Goal: Transaction & Acquisition: Purchase product/service

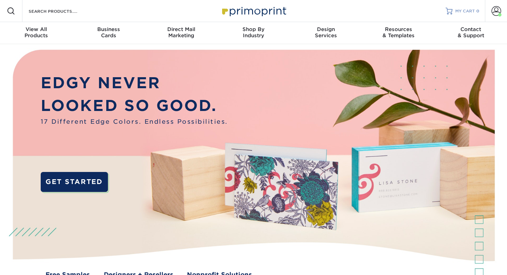
click at [469, 9] on span "MY CART" at bounding box center [466, 11] width 20 height 6
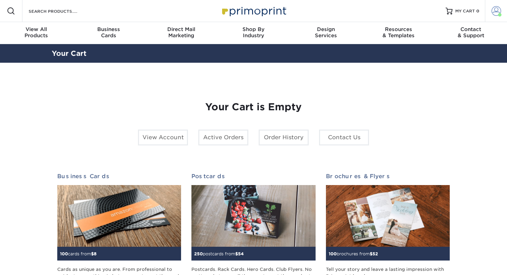
click at [495, 13] on span at bounding box center [497, 11] width 10 height 10
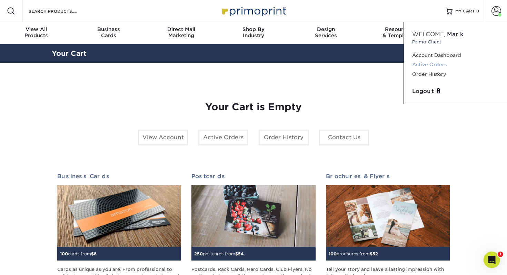
click at [436, 64] on link "Active Orders" at bounding box center [455, 64] width 87 height 9
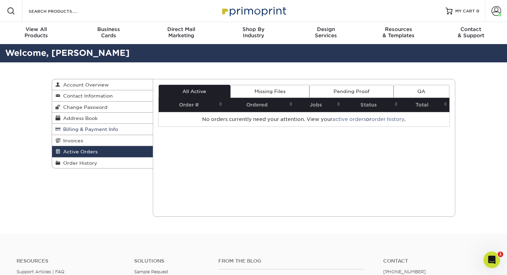
click at [90, 130] on span "Billing & Payment Info" at bounding box center [89, 130] width 58 height 6
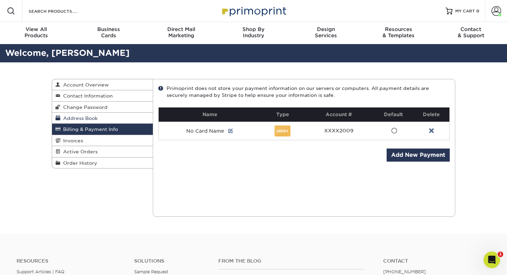
click at [94, 122] on link "Address Book" at bounding box center [102, 118] width 101 height 11
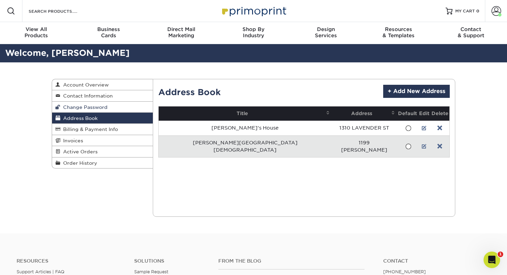
click at [96, 106] on span "Change Password" at bounding box center [83, 108] width 47 height 6
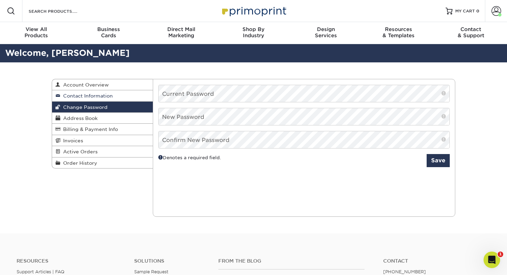
click at [96, 96] on span "Contact Information" at bounding box center [86, 96] width 52 height 6
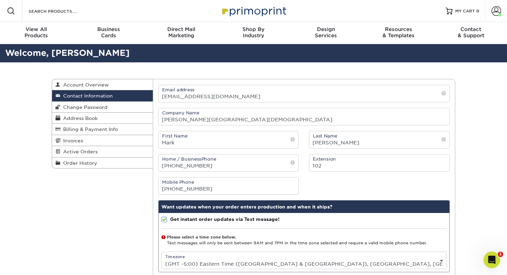
scroll to position [41, 0]
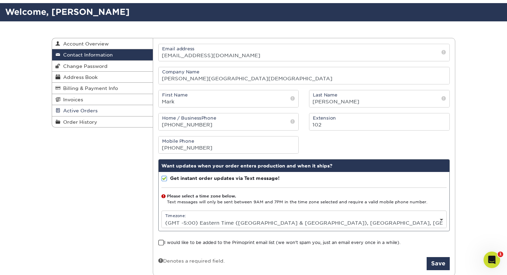
click at [96, 115] on link "Active Orders" at bounding box center [102, 110] width 101 height 11
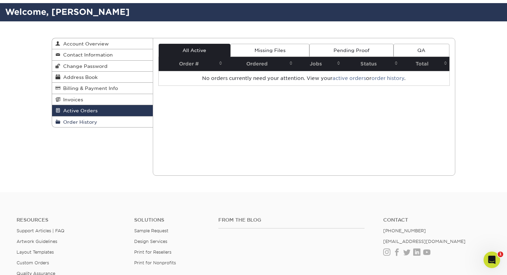
click at [89, 122] on span "Order History" at bounding box center [78, 122] width 37 height 6
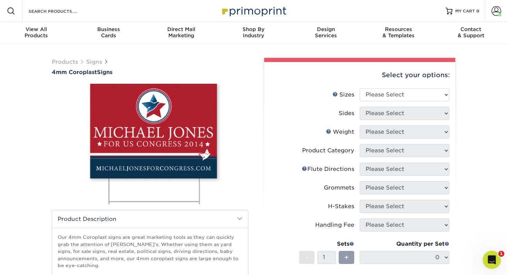
click at [487, 259] on icon "Open Intercom Messenger" at bounding box center [491, 259] width 11 height 11
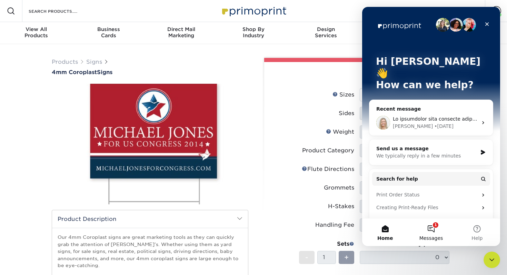
click at [432, 230] on button "1 Messages" at bounding box center [431, 233] width 46 height 28
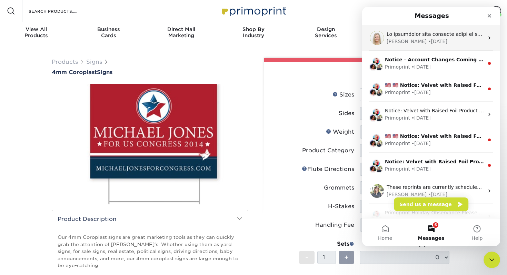
click at [428, 41] on div "• 2d ago" at bounding box center [437, 41] width 19 height 7
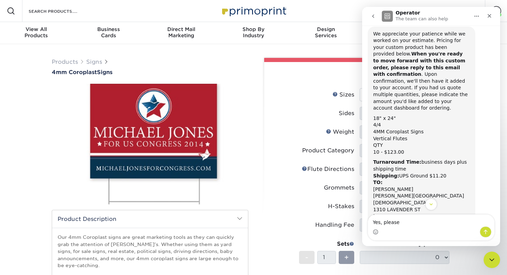
scroll to position [958, 0]
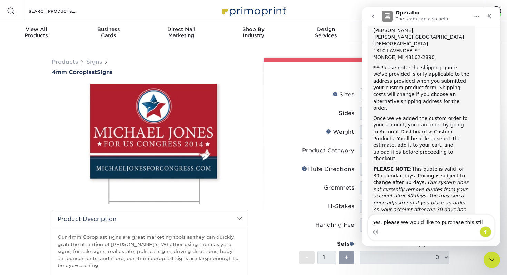
type textarea "Yes, please we would like to purchase this still"
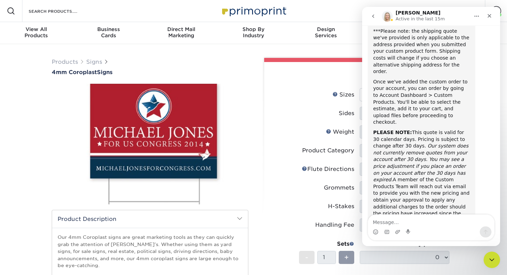
click at [376, 16] on icon "go back" at bounding box center [374, 16] width 6 height 6
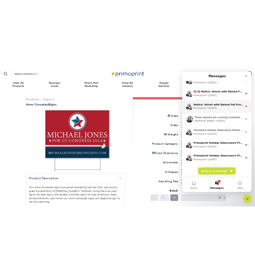
scroll to position [0, 0]
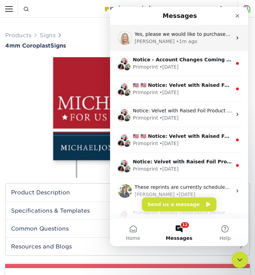
click at [198, 40] on div "Natalie • 1m ago" at bounding box center [183, 41] width 97 height 7
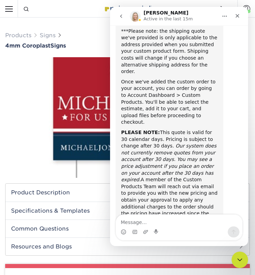
scroll to position [994, 0]
click at [121, 18] on icon "go back" at bounding box center [121, 15] width 2 height 3
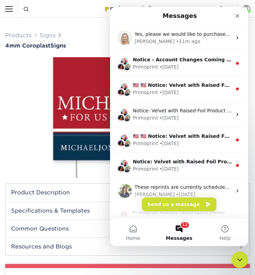
scroll to position [0, 0]
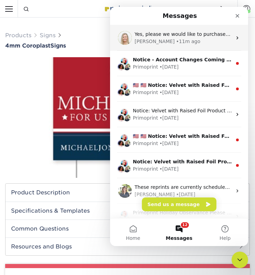
click at [186, 42] on div "Natalie • 11m ago" at bounding box center [183, 41] width 97 height 7
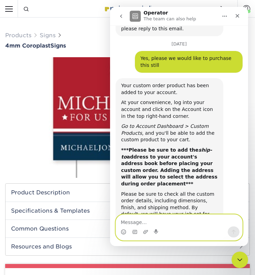
scroll to position [1211, 0]
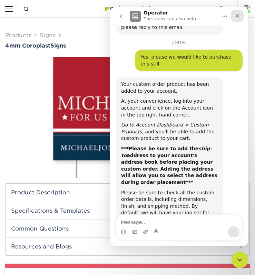
click at [237, 15] on icon "Close" at bounding box center [238, 16] width 6 height 6
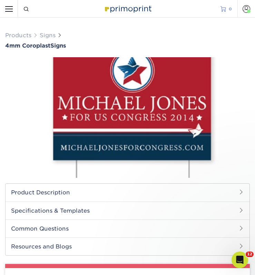
scroll to position [0, 0]
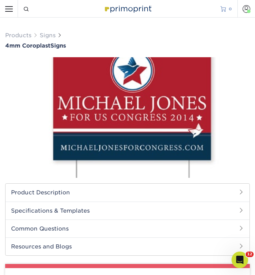
click at [223, 10] on div at bounding box center [224, 9] width 6 height 6
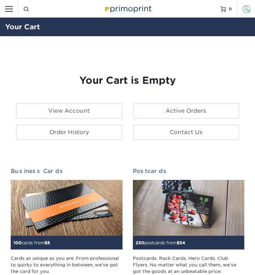
click at [244, 8] on span at bounding box center [247, 9] width 8 height 8
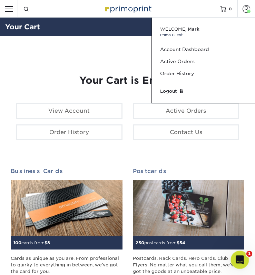
click at [243, 261] on div "Open Intercom Messenger" at bounding box center [238, 259] width 23 height 23
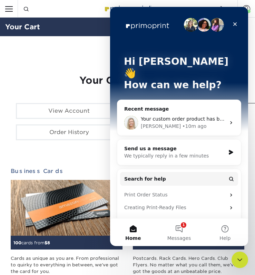
click at [182, 123] on div "• 10m ago" at bounding box center [194, 126] width 24 height 7
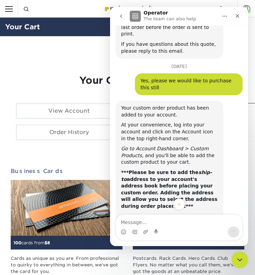
scroll to position [1188, 0]
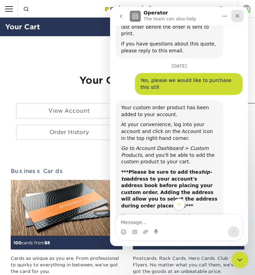
click at [237, 15] on icon "Close" at bounding box center [238, 16] width 6 height 6
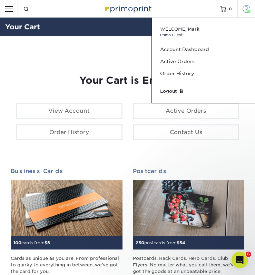
scroll to position [0, 0]
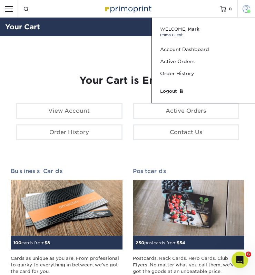
click at [241, 3] on link "Account" at bounding box center [246, 9] width 18 height 18
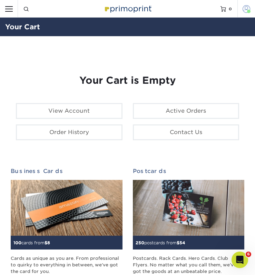
scroll to position [1211, 0]
click at [241, 3] on link "Account" at bounding box center [246, 9] width 18 height 18
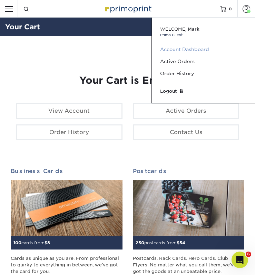
click at [182, 49] on link "Account Dashboard" at bounding box center [203, 49] width 87 height 12
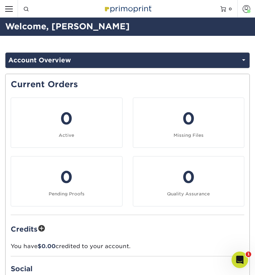
click at [216, 52] on div "Account Overview Account Overview Contact Information Change Password Address B…" at bounding box center [127, 236] width 255 height 400
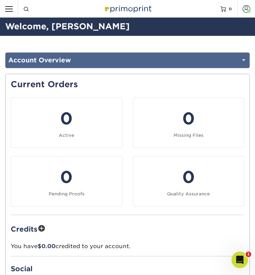
click at [213, 56] on link "Account Overview" at bounding box center [128, 60] width 244 height 15
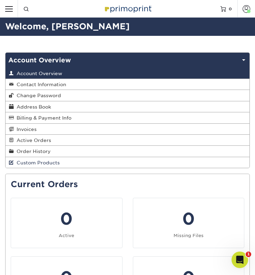
click at [43, 165] on span "Custom Products" at bounding box center [37, 163] width 46 height 6
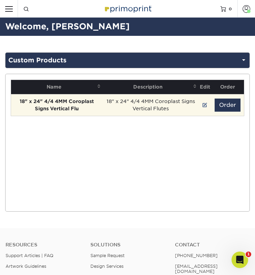
click at [169, 105] on td "18" x 24" 4/4 4MM Coroplast Signs Vertical Flutes" at bounding box center [151, 105] width 96 height 22
click at [230, 109] on button "Order" at bounding box center [228, 105] width 26 height 13
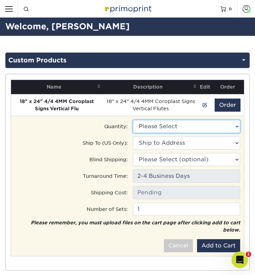
click at [166, 130] on select "Please Select 10 - $123.00" at bounding box center [187, 126] width 108 height 13
select select "0"
click at [133, 120] on select "Please Select 10 - $123.00" at bounding box center [187, 126] width 108 height 13
type input "Next Day Everywhere: $11.20"
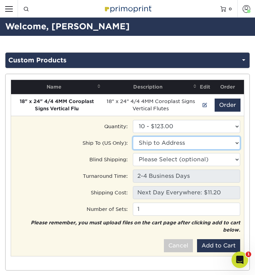
click at [162, 142] on select "Ship to Address 1310 Lavender St, Monroe, MI 1199 Stewart Rd, Monroe, MI" at bounding box center [187, 143] width 108 height 13
select select "280563"
click at [133, 137] on select "Ship to Address Elaine's House • 1310 Lavender St, Monroe, MI Stewart Road Chur…" at bounding box center [187, 143] width 108 height 13
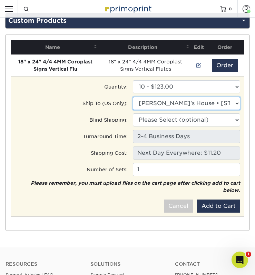
scroll to position [48, 0]
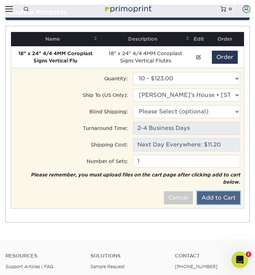
click at [217, 196] on button "Add to Cart" at bounding box center [218, 198] width 43 height 13
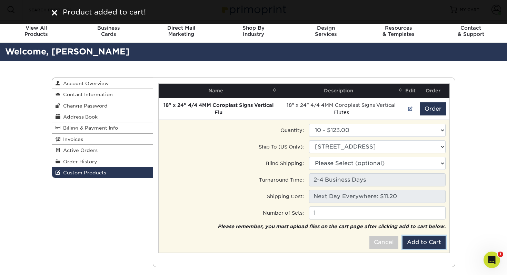
scroll to position [0, 0]
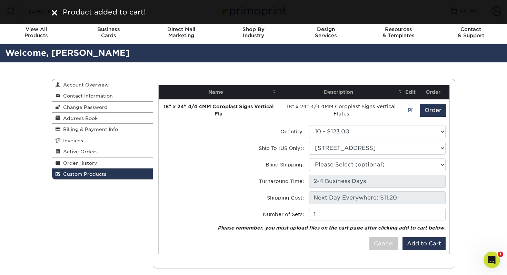
click at [255, 100] on div "Custom Products Account Overview Contact Information Change Password Address Bo…" at bounding box center [253, 173] width 507 height 223
click at [255, 13] on div "Product added to cart!" at bounding box center [254, 12] width 414 height 10
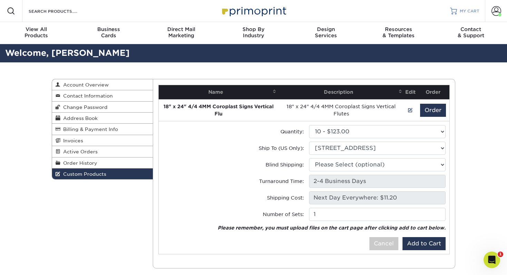
click at [255, 10] on link "MY CART" at bounding box center [464, 11] width 29 height 22
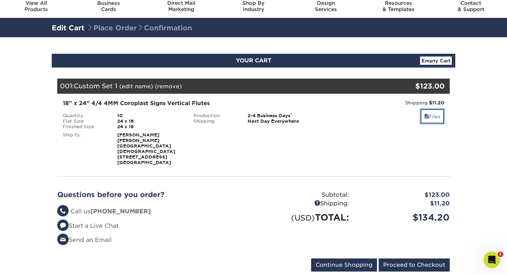
click at [431, 119] on link "Files" at bounding box center [433, 116] width 24 height 15
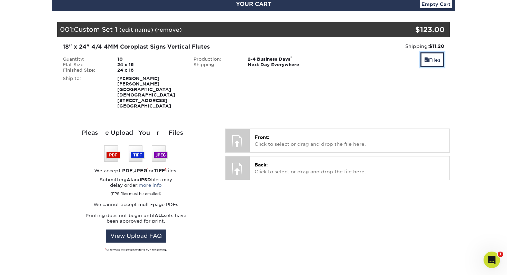
scroll to position [84, 0]
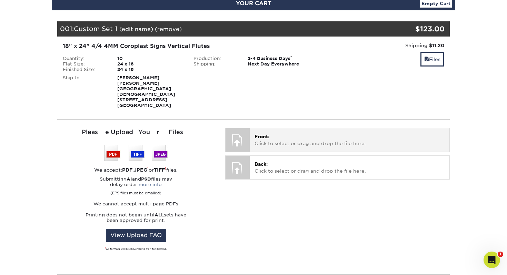
click at [257, 133] on p "Front: Click to select or drag and drop the file here." at bounding box center [350, 140] width 190 height 14
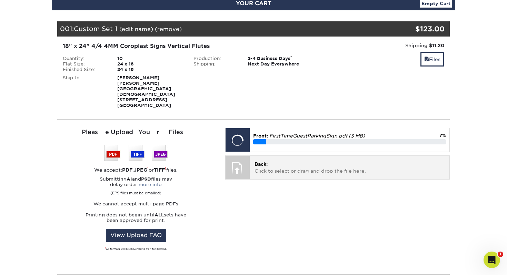
click at [249, 158] on div at bounding box center [238, 168] width 24 height 24
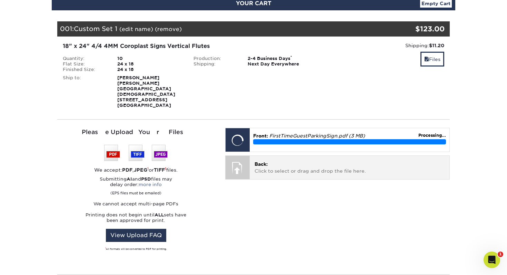
click at [240, 158] on div at bounding box center [238, 168] width 24 height 24
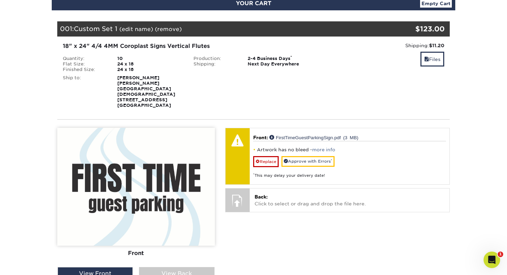
scroll to position [105, 0]
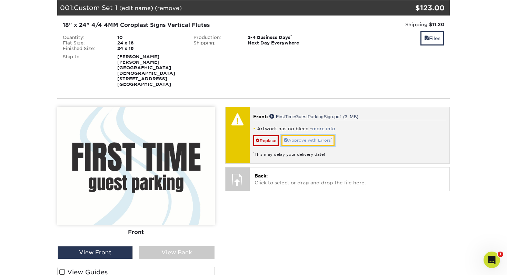
click at [289, 135] on link "Approve with Errors *" at bounding box center [308, 140] width 53 height 11
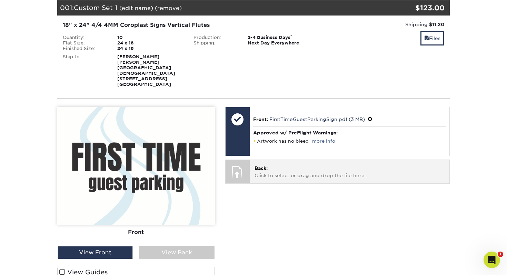
click at [241, 160] on div at bounding box center [238, 172] width 24 height 24
click at [268, 165] on p "Back: Click to select or drag and drop the file here." at bounding box center [350, 172] width 190 height 14
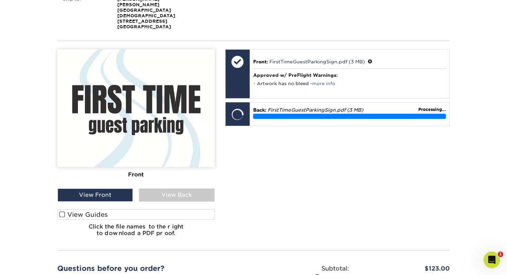
scroll to position [158, 0]
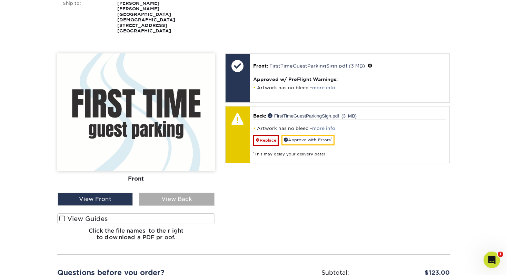
click at [167, 193] on div "View Back" at bounding box center [176, 199] width 75 height 13
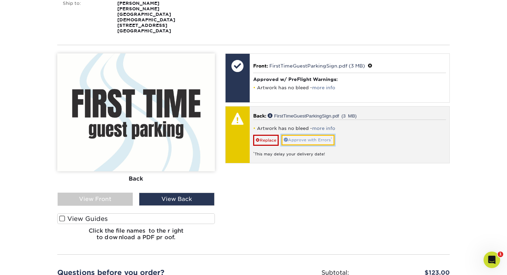
click at [296, 135] on link "Approve with Errors *" at bounding box center [308, 140] width 53 height 11
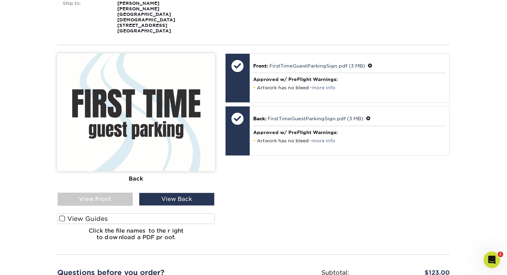
click at [271, 192] on div "Front: Click to select or drag and drop the file here. Choose file FirstTimeGue…" at bounding box center [337, 149] width 235 height 193
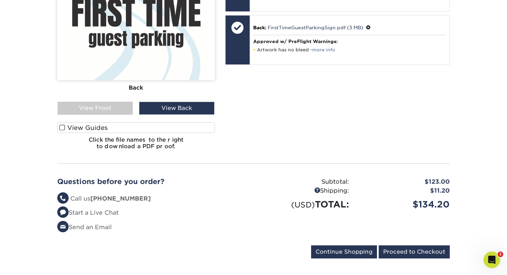
scroll to position [256, 0]
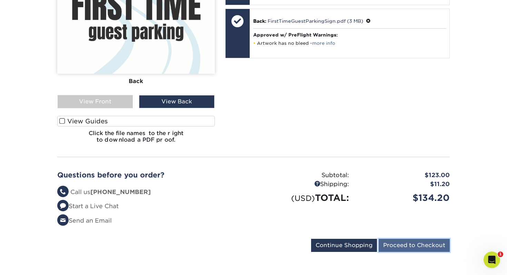
click at [417, 239] on input "Proceed to Checkout" at bounding box center [414, 245] width 71 height 13
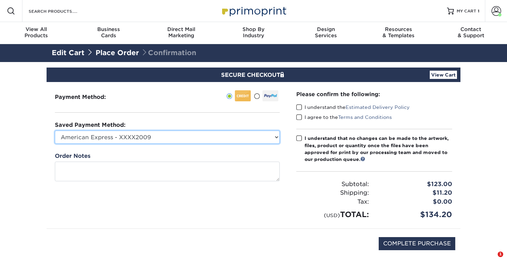
click at [226, 134] on select "American Express - XXXX2009 New Credit Card" at bounding box center [167, 137] width 225 height 13
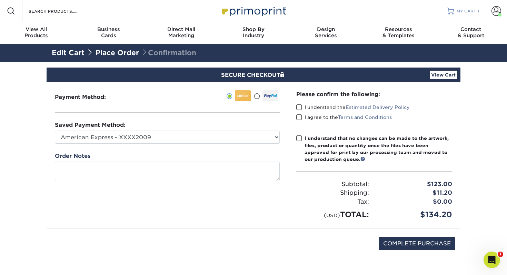
click at [469, 9] on span "MY CART" at bounding box center [467, 11] width 20 height 6
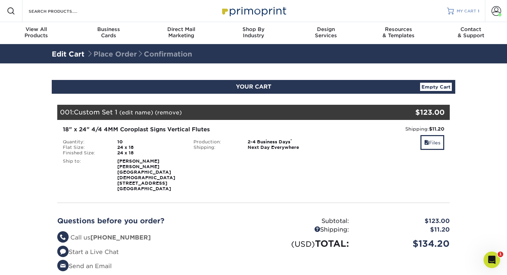
click at [462, 16] on link "MY CART 1" at bounding box center [463, 11] width 32 height 22
click at [469, 12] on span "MY CART" at bounding box center [467, 11] width 20 height 6
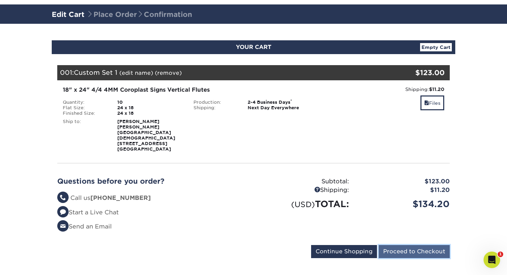
click at [394, 245] on input "Proceed to Checkout" at bounding box center [414, 251] width 71 height 13
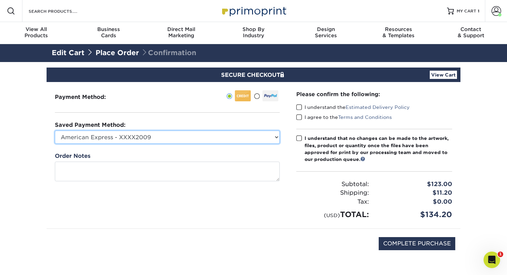
click at [239, 135] on select "American Express - XXXX2009 New Credit Card" at bounding box center [167, 137] width 225 height 13
click at [55, 131] on select "American Express - XXXX2009 New Credit Card" at bounding box center [167, 137] width 225 height 13
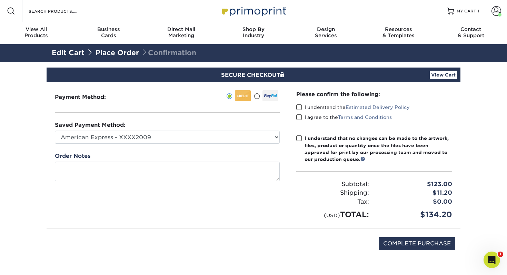
click at [297, 109] on span at bounding box center [299, 107] width 6 height 7
click at [0, 0] on input "I understand the Estimated Delivery Policy" at bounding box center [0, 0] width 0 height 0
click at [296, 117] on span at bounding box center [299, 117] width 6 height 7
click at [0, 0] on input "I agree to the Terms and Conditions" at bounding box center [0, 0] width 0 height 0
click at [297, 136] on span at bounding box center [299, 138] width 6 height 7
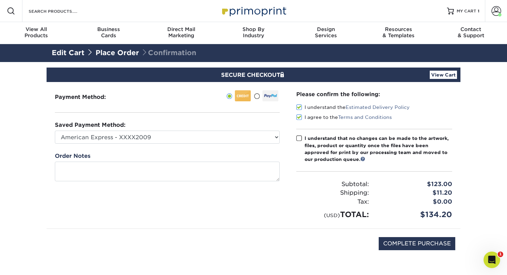
click at [0, 0] on input "I understand that no changes can be made to the artwork, files, product or quan…" at bounding box center [0, 0] width 0 height 0
click at [398, 240] on input "COMPLETE PURCHASE" at bounding box center [417, 243] width 77 height 13
type input "PROCESSING, PLEASE WAIT..."
click at [492, 256] on icon "Open Intercom Messenger" at bounding box center [491, 259] width 11 height 11
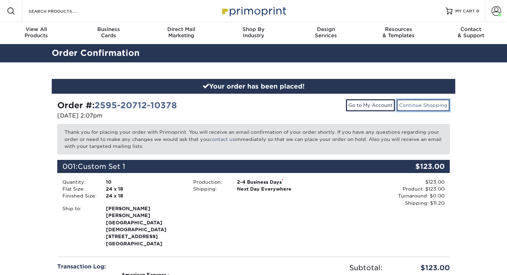
click at [421, 101] on link "Continue Shopping" at bounding box center [423, 105] width 53 height 12
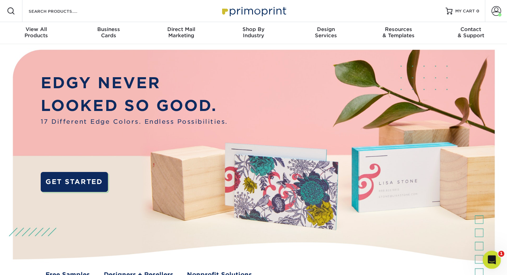
click at [490, 260] on icon "Open Intercom Messenger" at bounding box center [491, 259] width 5 height 6
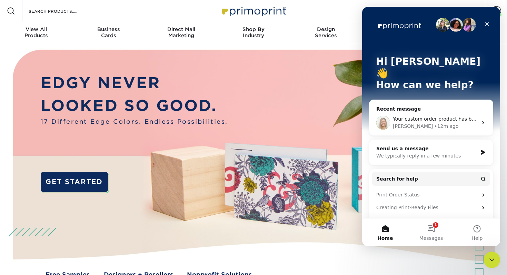
click at [408, 122] on div "Your custom order product has been added to your account. At your convenience, …" at bounding box center [432, 123] width 124 height 26
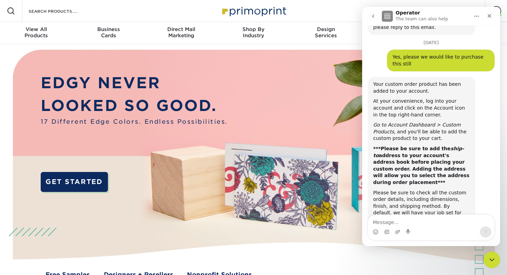
click at [413, 224] on textarea "Message…" at bounding box center [431, 221] width 126 height 12
type textarea "Thank you!"
click at [485, 232] on icon "Send a message…" at bounding box center [486, 232] width 4 height 4
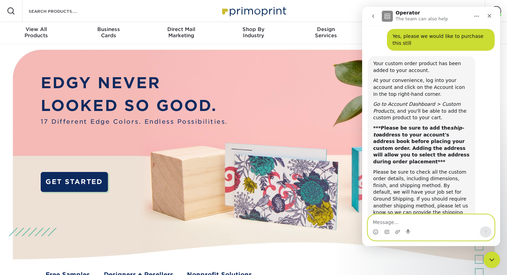
scroll to position [1227, 0]
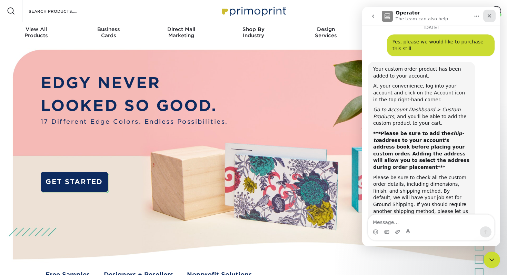
click at [490, 19] on div "Close" at bounding box center [489, 16] width 12 height 12
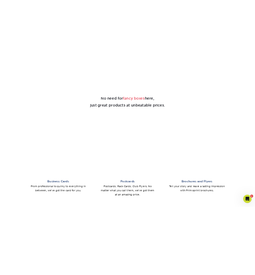
scroll to position [0, 0]
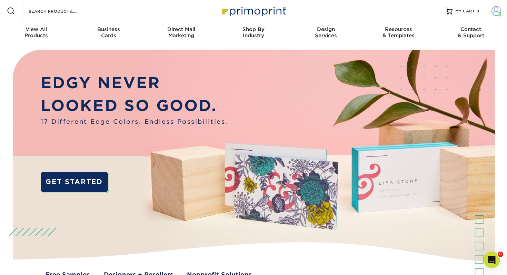
click at [498, 7] on span at bounding box center [497, 11] width 10 height 10
